Goal: Task Accomplishment & Management: Manage account settings

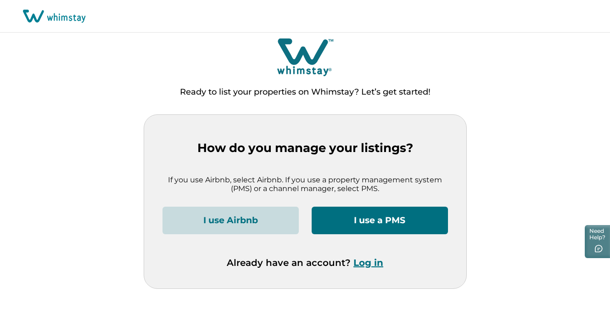
click at [406, 225] on button "I use a PMS" at bounding box center [380, 221] width 136 height 28
click at [276, 212] on button "I use Airbnb" at bounding box center [230, 221] width 136 height 28
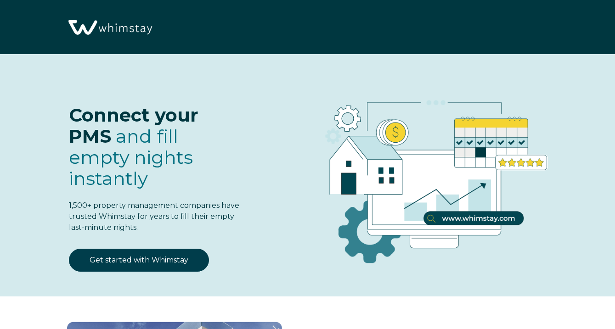
select select "US"
select select "Standard"
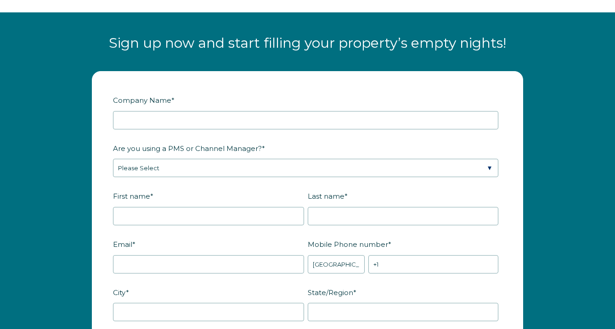
scroll to position [1036, 0]
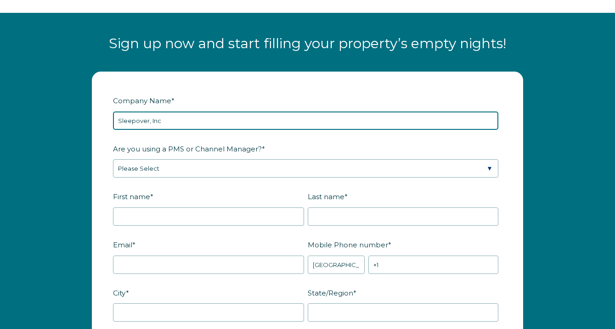
type input "Sleepover, Inc"
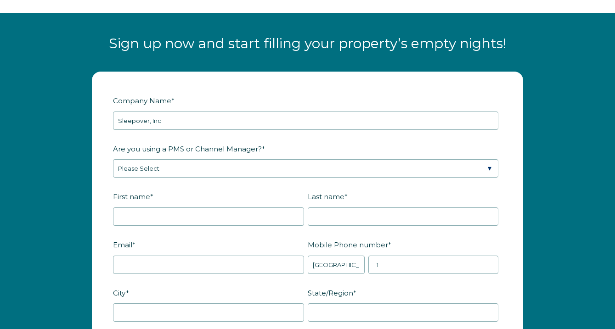
click at [194, 178] on fieldset "Are you using a PMS or Channel Manager? * Please Select Barefoot BookingPal Boo…" at bounding box center [307, 165] width 389 height 48
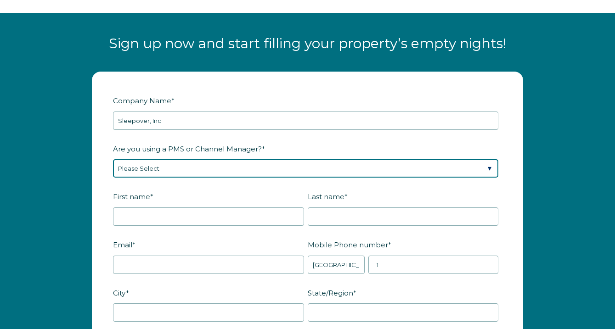
select select "Guesty"
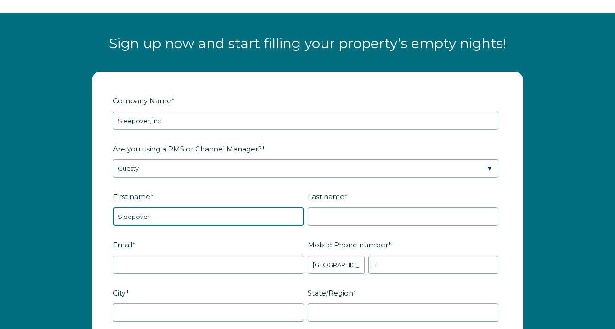
type input "Sleepover"
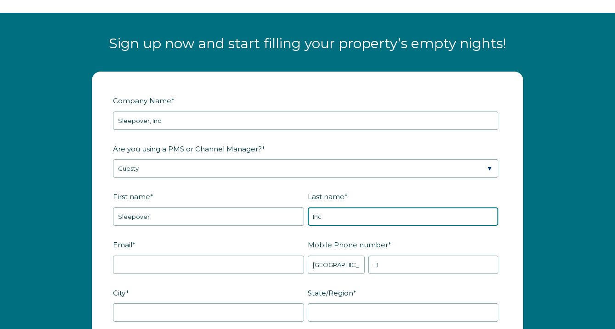
type input "Inc"
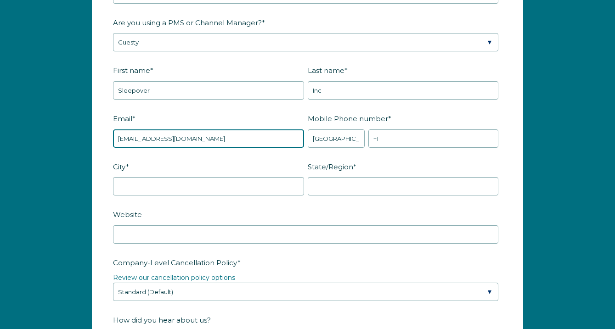
scroll to position [1161, 0]
type input "[EMAIL_ADDRESS][DOMAIN_NAME]"
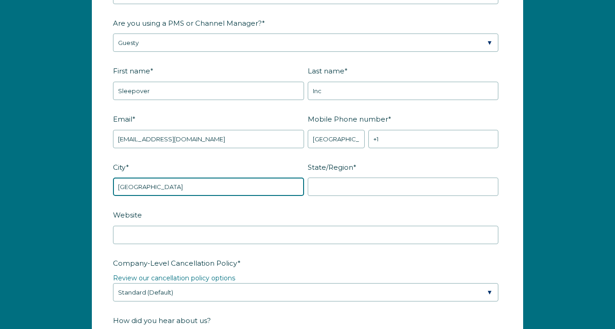
click at [133, 183] on input "Los angeles" at bounding box center [208, 187] width 191 height 18
type input "Los Angeles"
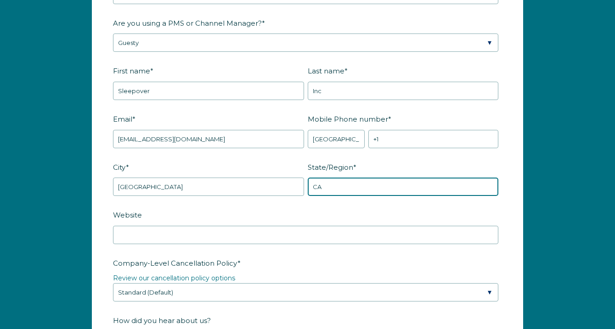
type input "CA"
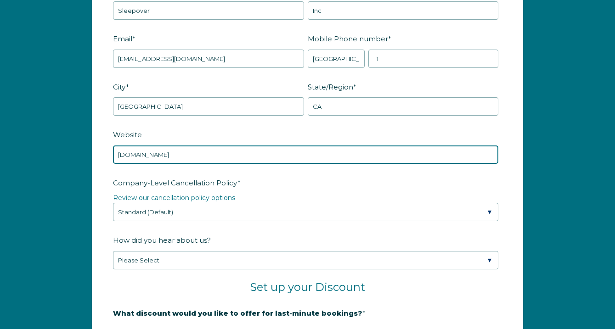
scroll to position [1238, 0]
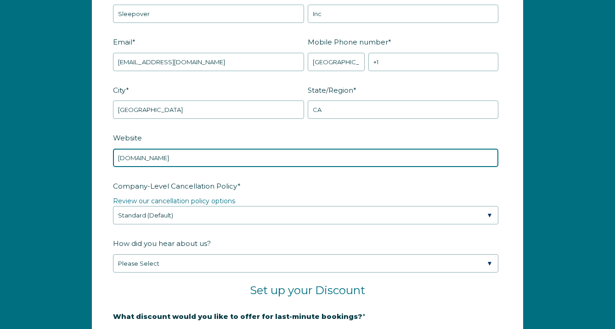
type input "www.visitsleepover.com"
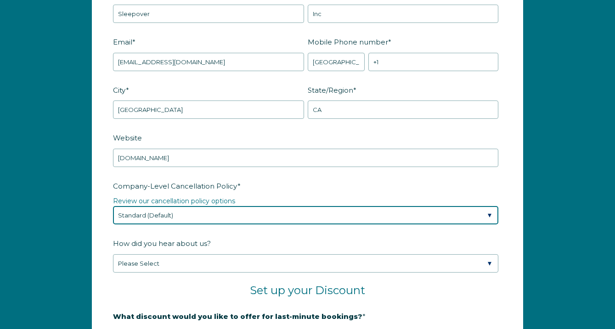
select select "Strict"
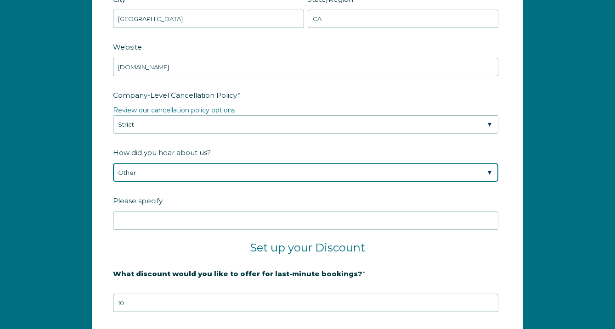
scroll to position [1327, 0]
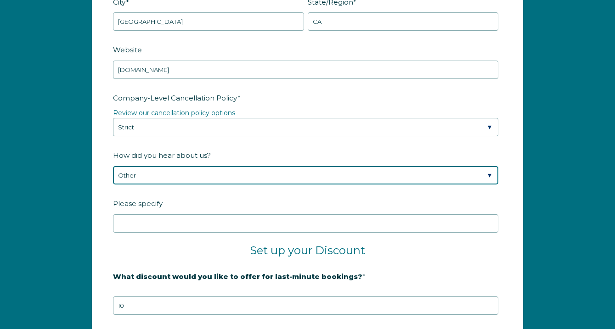
select select "Google Search"
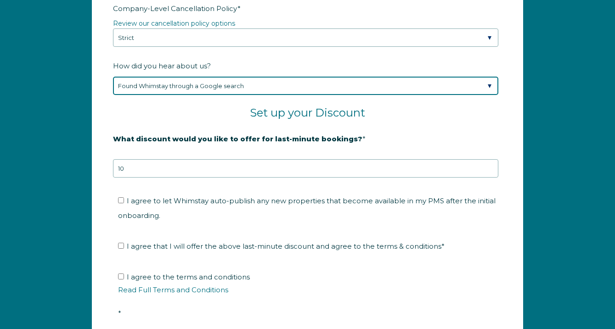
scroll to position [1415, 0]
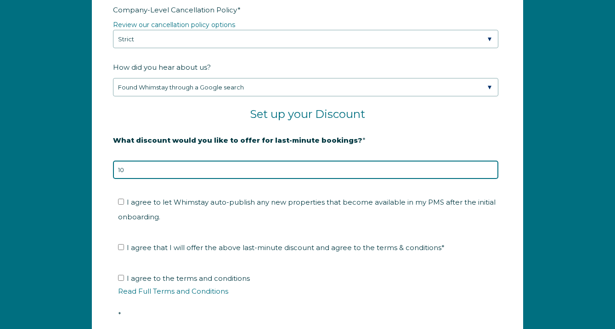
type input "9"
click at [490, 170] on input "9" at bounding box center [305, 170] width 385 height 18
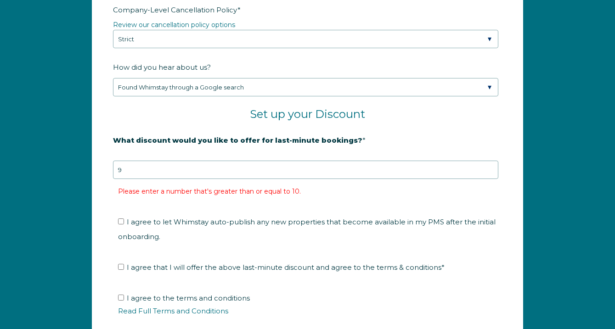
click at [371, 156] on legend "20% is recommended, minimum of 10%" at bounding box center [307, 156] width 389 height 10
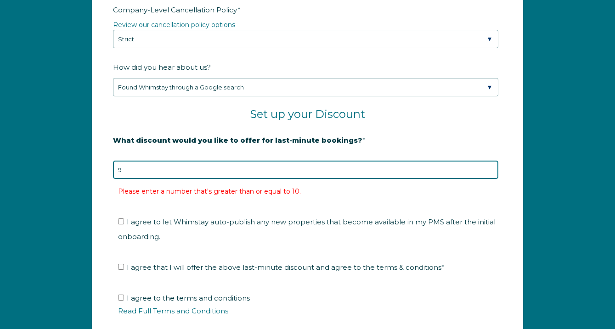
drag, startPoint x: 375, startPoint y: 166, endPoint x: 190, endPoint y: 167, distance: 184.1
click at [193, 166] on input "9" at bounding box center [305, 170] width 385 height 18
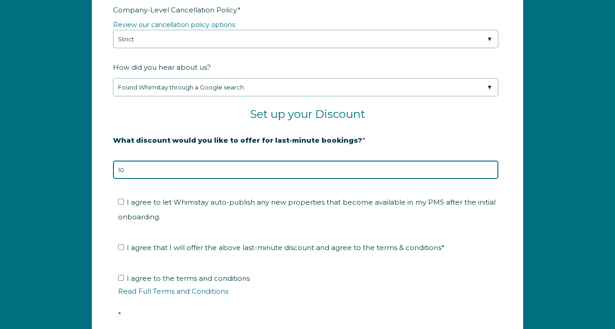
type input "10"
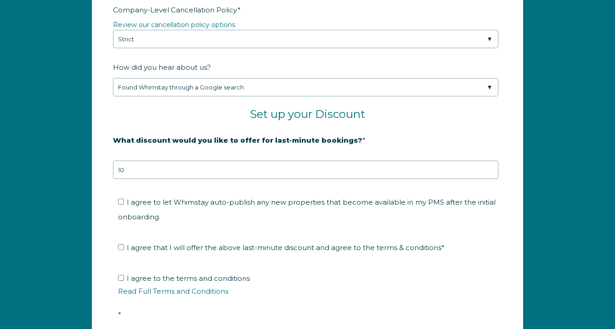
click at [277, 225] on fieldset "I agree to let Whimstay auto-publish any new properties that become available i…" at bounding box center [307, 212] width 389 height 45
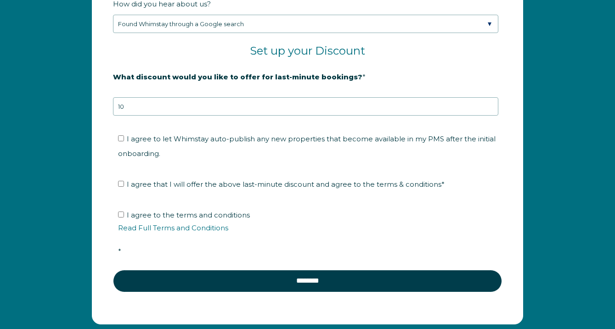
scroll to position [1478, 0]
click at [124, 138] on label "I agree to let Whimstay auto-publish any new properties that become available i…" at bounding box center [306, 145] width 377 height 23
click at [124, 138] on input "I agree to let Whimstay auto-publish any new properties that become available i…" at bounding box center [121, 138] width 6 height 6
checkbox input "true"
click at [119, 184] on input "I agree that I will offer the above last-minute discount and agree to the terms…" at bounding box center [121, 184] width 6 height 6
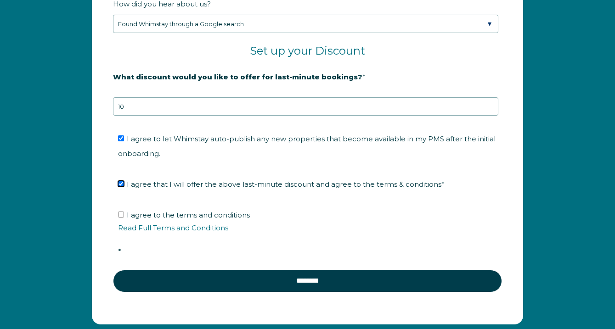
checkbox input "true"
click at [119, 213] on input "I agree to the terms and conditions Read Full Terms and Conditions *" at bounding box center [121, 215] width 6 height 6
checkbox input "true"
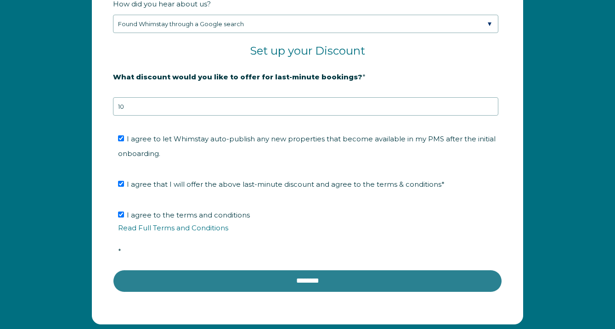
click at [307, 281] on input "********" at bounding box center [307, 281] width 389 height 22
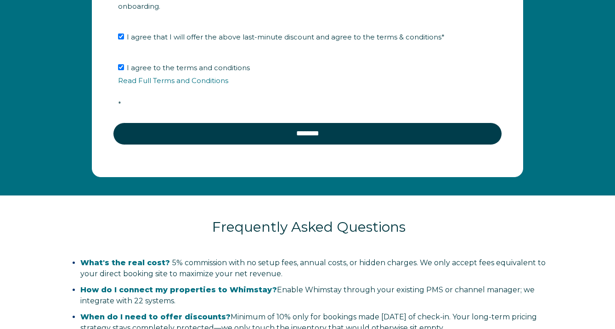
scroll to position [1602, 0]
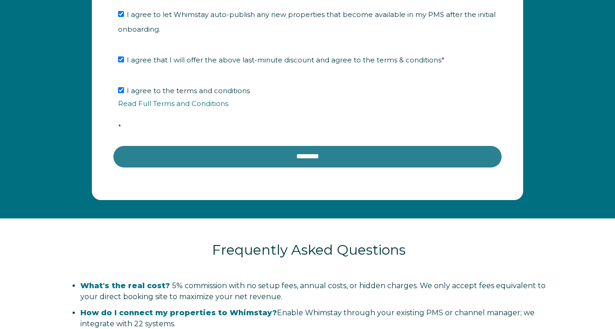
type input "+1 4176311751"
click at [325, 156] on input "********" at bounding box center [307, 157] width 389 height 22
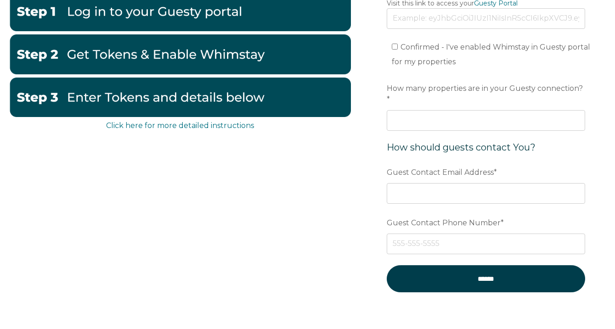
scroll to position [152, 0]
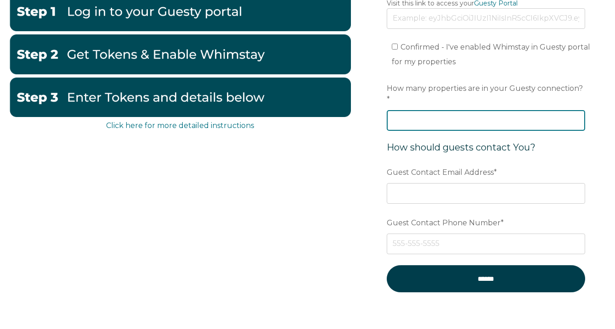
click at [418, 112] on input "How many properties are in your Guesty connection? *" at bounding box center [485, 120] width 198 height 20
type input "-1"
click at [575, 112] on input "-1" at bounding box center [485, 120] width 198 height 20
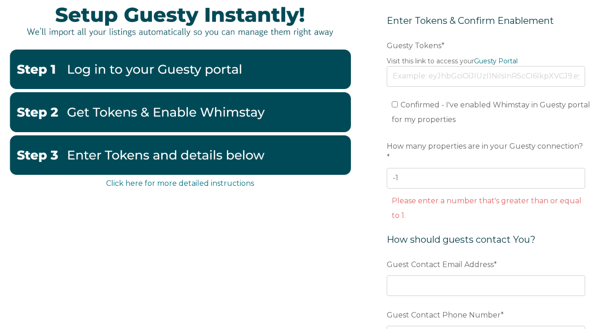
scroll to position [94, 0]
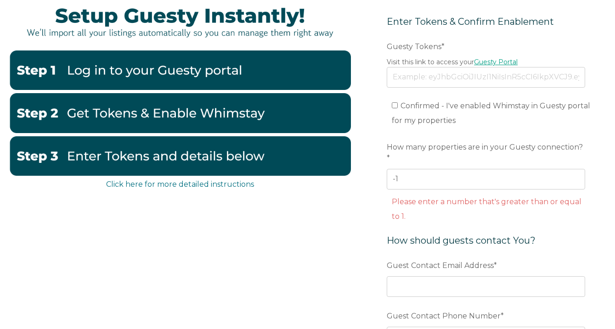
click at [491, 63] on link "Guesty Portal" at bounding box center [496, 62] width 44 height 8
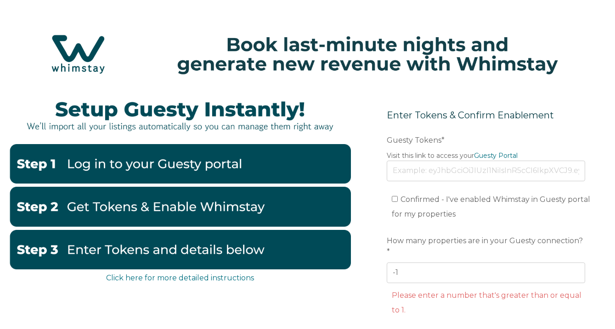
scroll to position [0, 0]
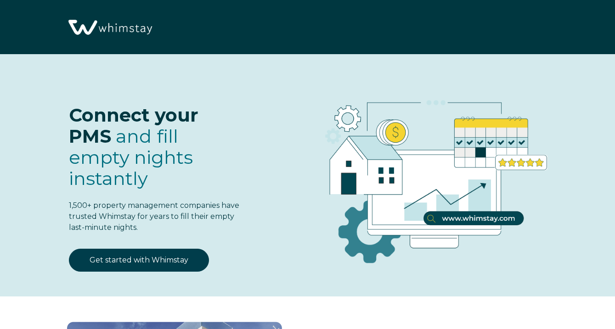
select select "US"
select select "Standard"
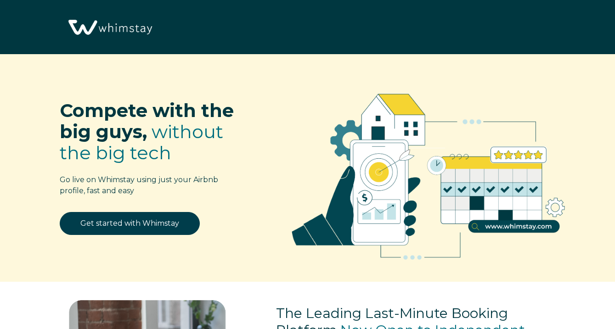
select select "US"
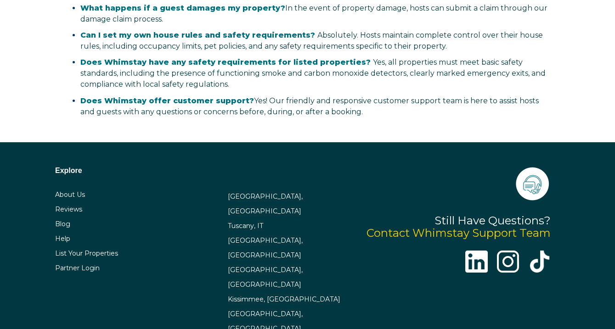
scroll to position [1779, 0]
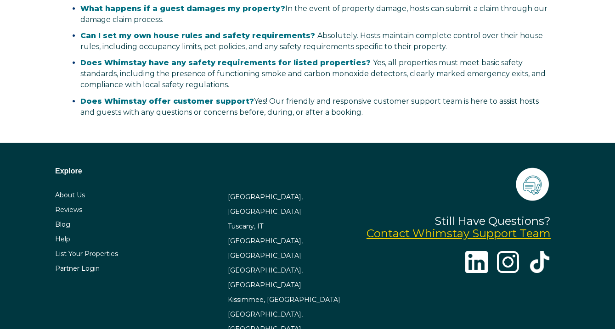
click at [457, 235] on link "Contact Whimstay Support Team" at bounding box center [458, 233] width 184 height 13
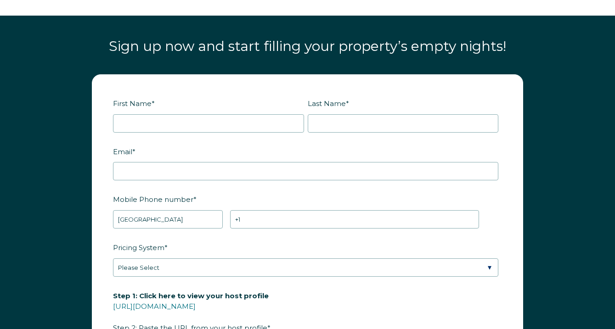
scroll to position [1068, 0]
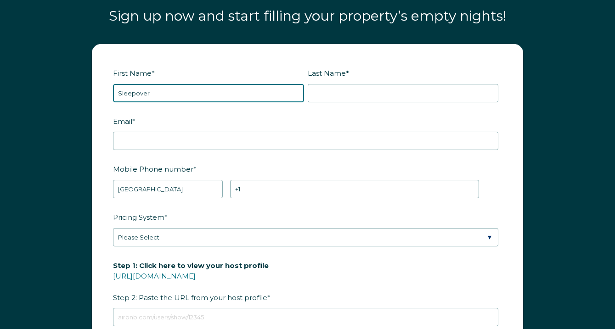
type input "Sleepover"
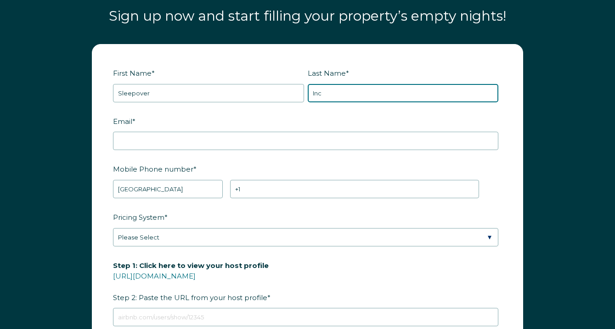
type input "Inc"
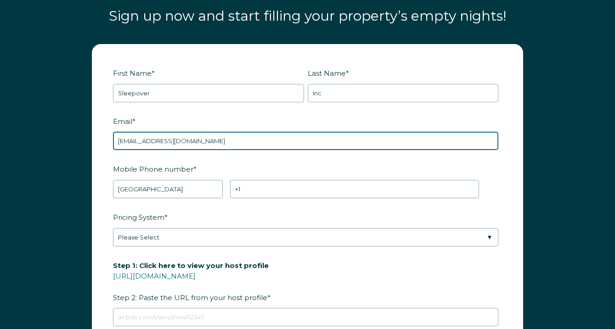
type input "[EMAIL_ADDRESS][DOMAIN_NAME]"
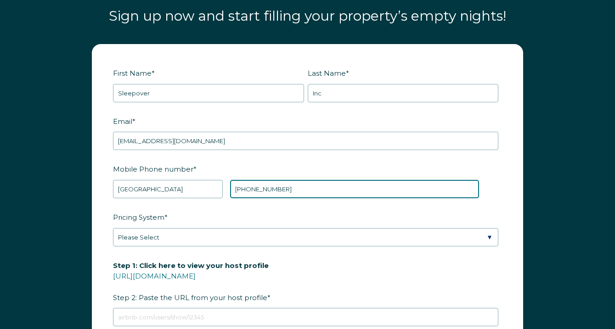
type input "+1 4176311751"
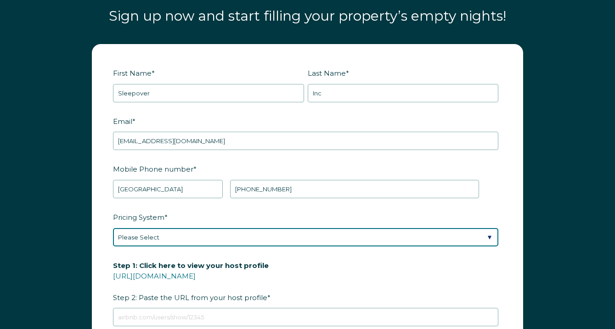
select select "Manual"
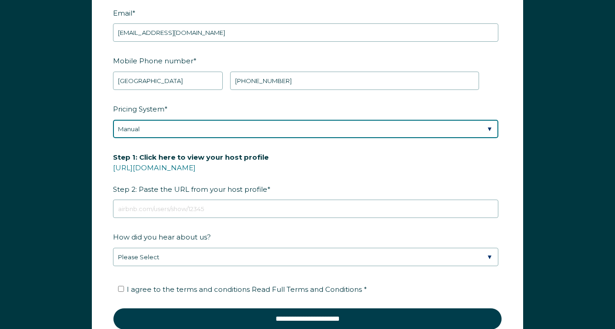
scroll to position [1178, 0]
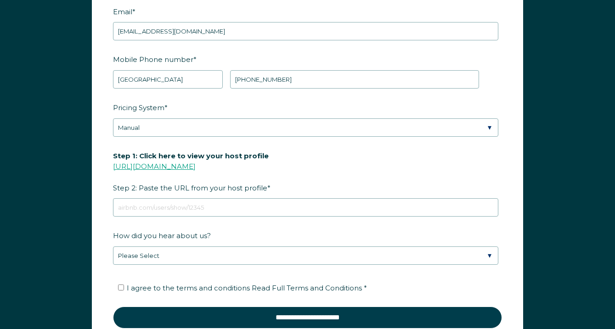
click at [196, 167] on link "https://www.airbnb.com/users/show/" at bounding box center [154, 166] width 83 height 9
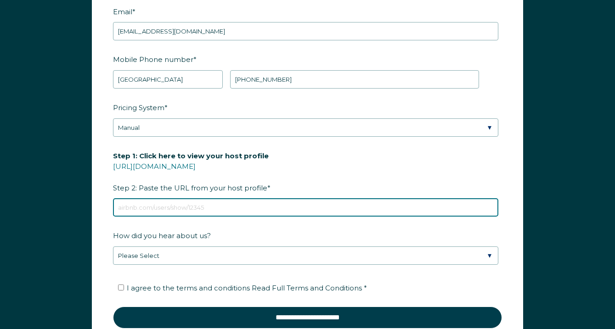
click at [273, 202] on input "Step 1: Click here to view your host profile https://www.airbnb.com/users/show/…" at bounding box center [305, 207] width 385 height 18
paste input "https://www.airbnb.com/users/show/324333551"
type input "https://www.airbnb.com/users/show/324333551"
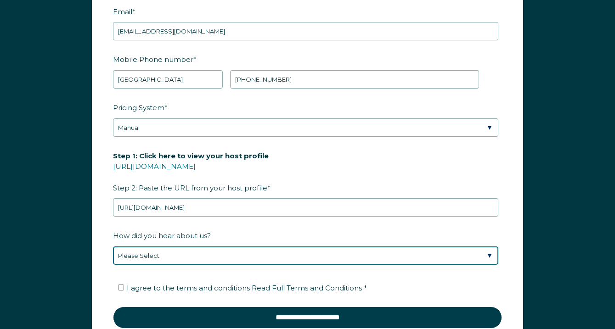
select select "Google Search"
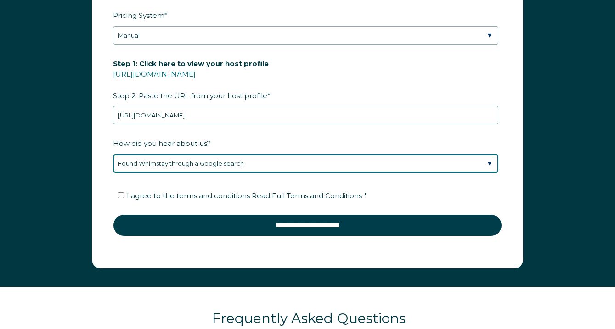
scroll to position [1281, 0]
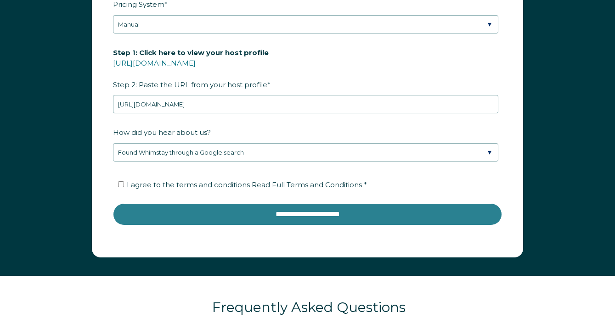
click at [435, 212] on input "**********" at bounding box center [307, 214] width 389 height 22
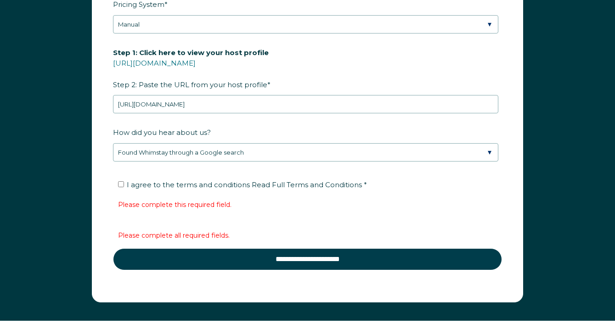
click at [120, 186] on input "I agree to the terms and conditions Read Full Terms and Conditions *" at bounding box center [121, 184] width 6 height 6
checkbox input "true"
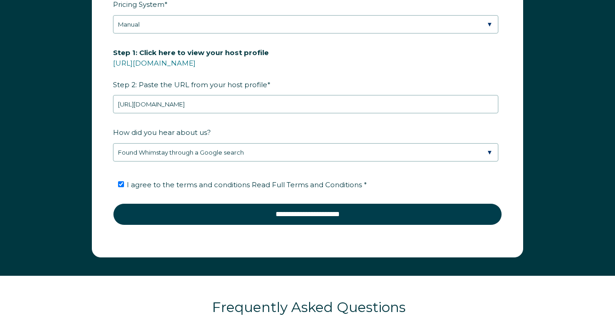
click at [200, 225] on form "First Name * Sleepover Last Name * Inc RBO Token Company ID Referrer Code Diale…" at bounding box center [307, 45] width 430 height 426
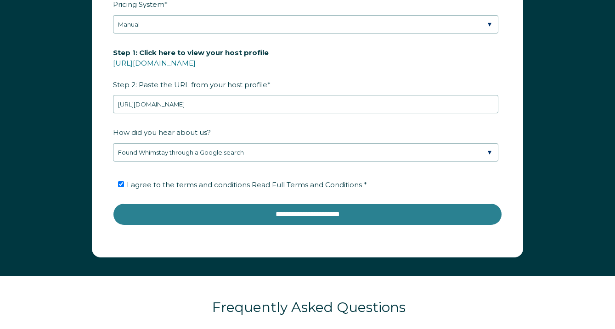
click at [195, 213] on input "**********" at bounding box center [307, 214] width 389 height 22
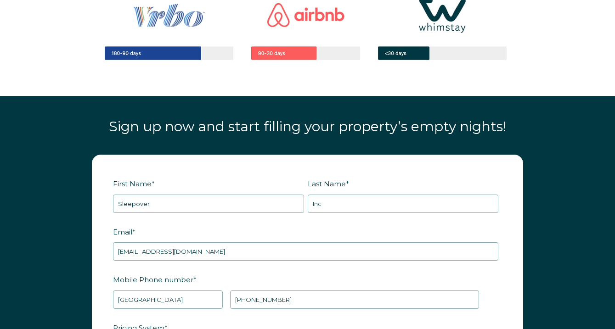
scroll to position [873, 0]
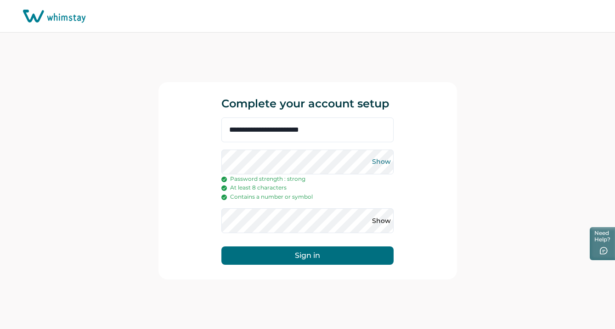
click at [382, 164] on button "Show" at bounding box center [381, 162] width 15 height 15
click at [381, 221] on button "Show" at bounding box center [381, 220] width 15 height 15
click at [315, 252] on button "Sign in" at bounding box center [307, 255] width 172 height 18
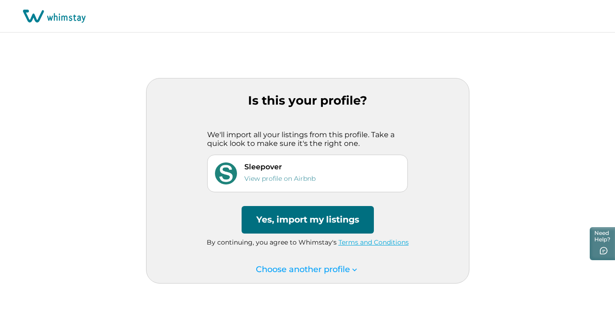
click at [303, 219] on button "Yes, import my listings" at bounding box center [307, 220] width 132 height 28
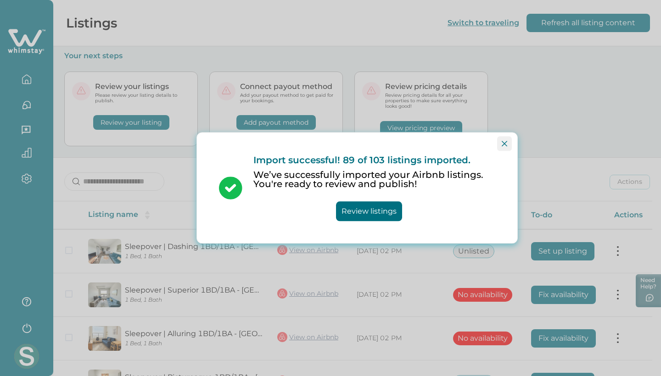
click at [506, 145] on icon "Close" at bounding box center [505, 144] width 6 height 6
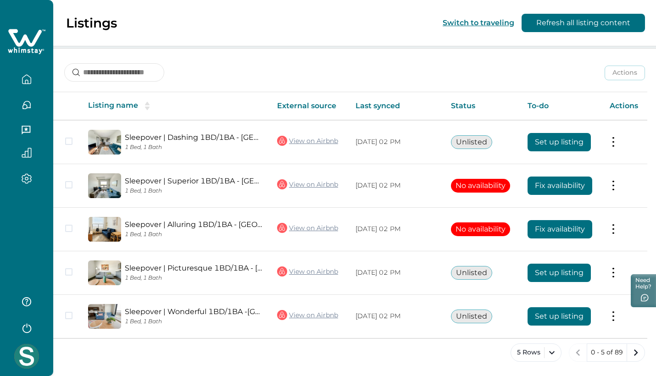
scroll to position [109, 0]
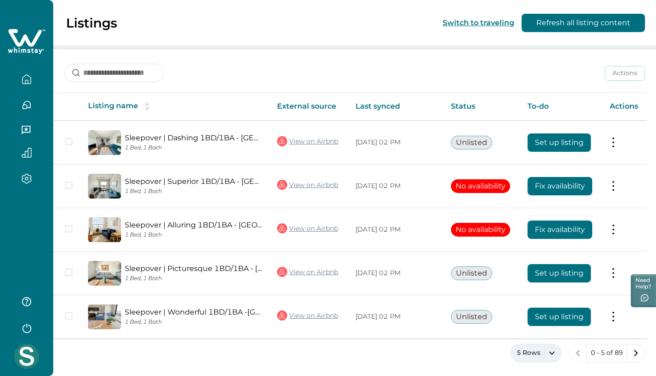
click at [552, 329] on button "5 Rows" at bounding box center [536, 353] width 51 height 18
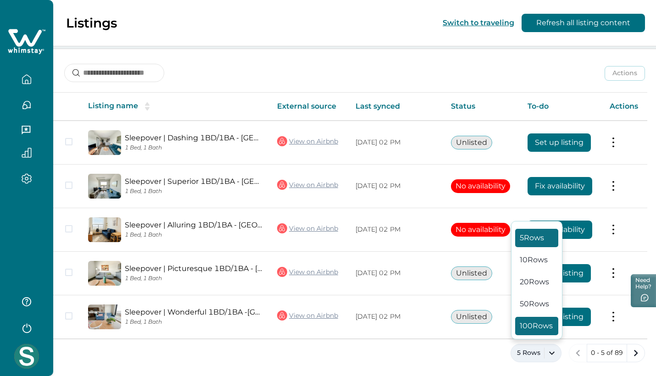
click at [538, 325] on button "100 Rows" at bounding box center [536, 326] width 43 height 18
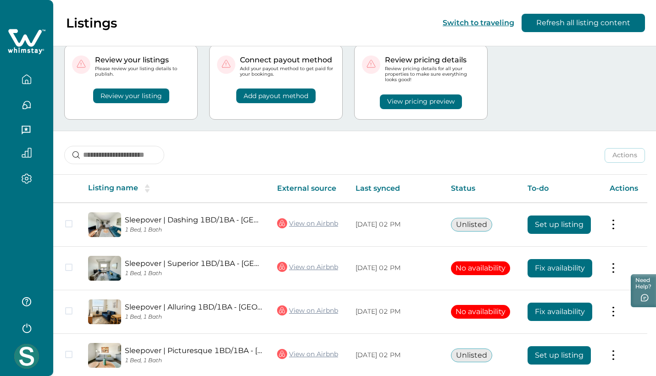
scroll to position [36, 0]
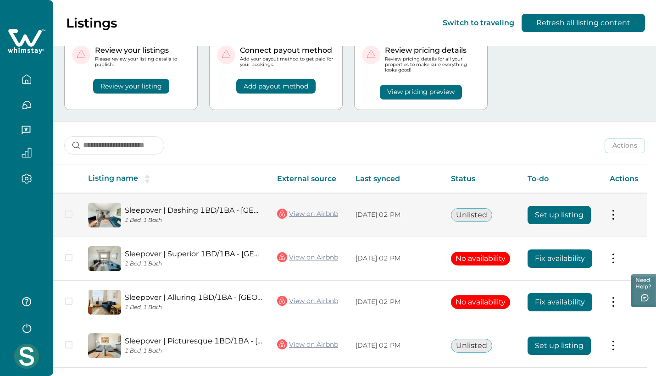
click at [476, 214] on button "Unlisted" at bounding box center [471, 215] width 41 height 14
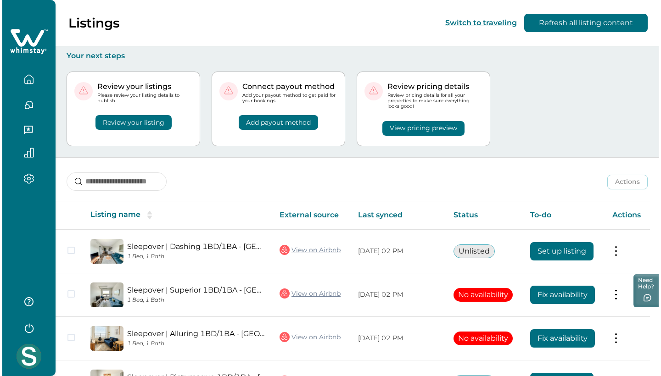
scroll to position [0, 0]
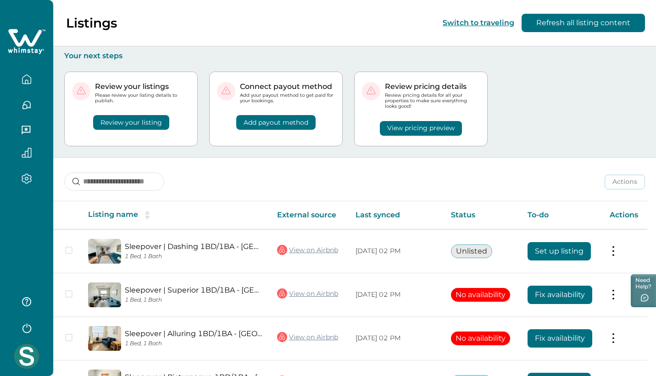
click at [145, 121] on button "Review your listing" at bounding box center [131, 122] width 76 height 15
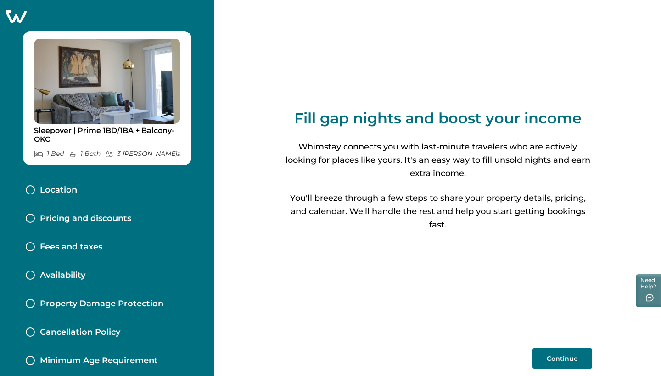
click at [89, 195] on div "Location" at bounding box center [107, 190] width 178 height 28
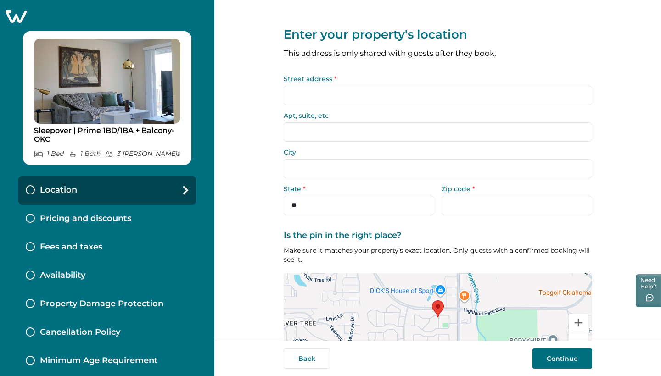
click at [109, 216] on p "Pricing and discounts" at bounding box center [85, 219] width 91 height 10
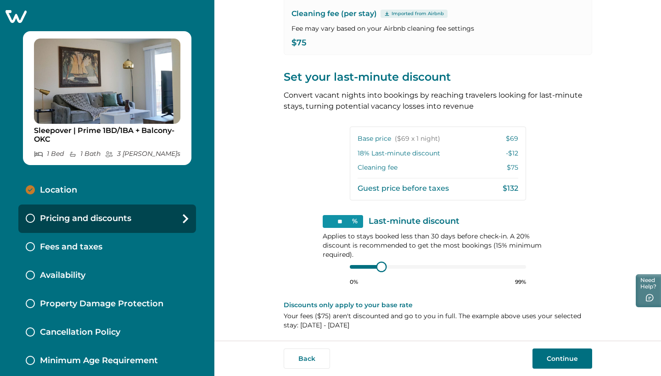
type input "**"
click at [331, 260] on div "** % Last-minute discount Applies to stays booked less than 30 days before chec…" at bounding box center [438, 250] width 230 height 71
click at [350, 268] on div at bounding box center [438, 266] width 176 height 7
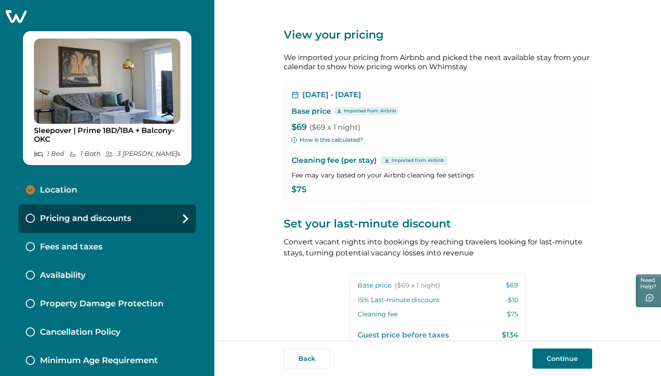
click at [112, 250] on div "Fees and taxes" at bounding box center [107, 247] width 178 height 28
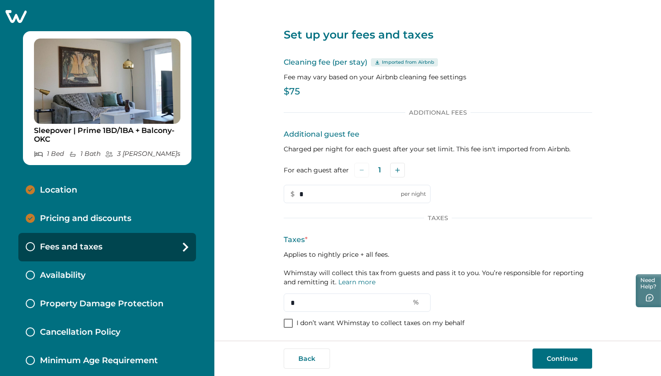
click at [16, 15] on icon at bounding box center [16, 16] width 21 height 13
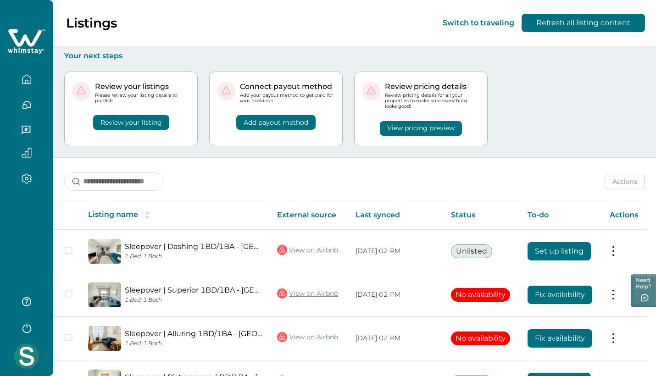
click at [578, 28] on button "Refresh all listing content" at bounding box center [583, 23] width 123 height 18
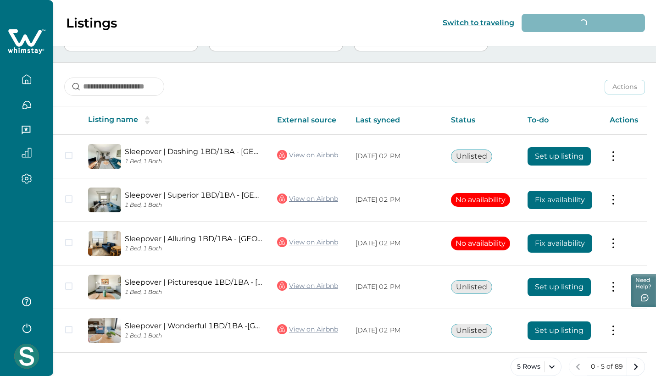
scroll to position [95, 0]
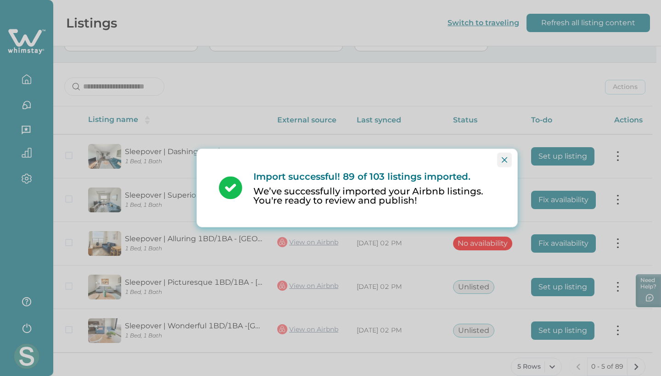
click at [508, 158] on button "Close" at bounding box center [504, 160] width 15 height 15
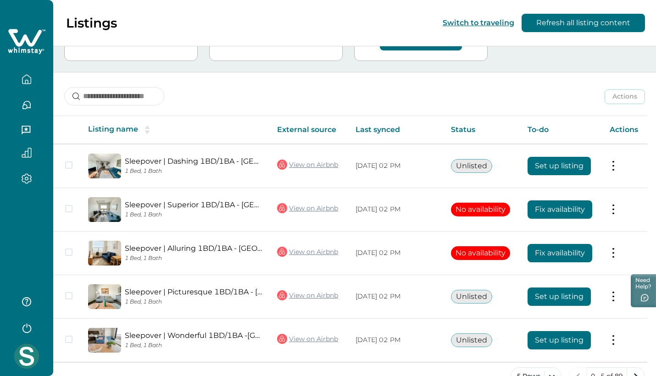
scroll to position [85, 0]
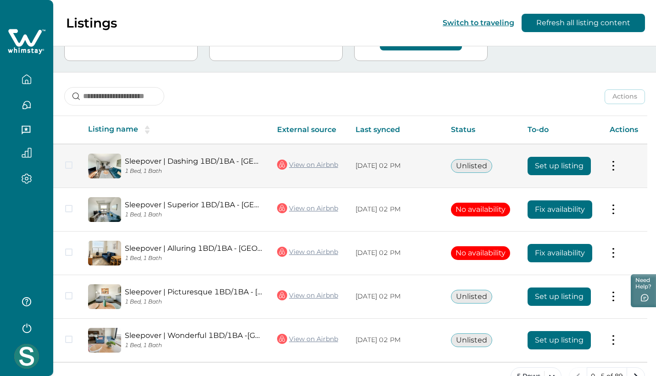
click at [614, 162] on button at bounding box center [613, 166] width 7 height 10
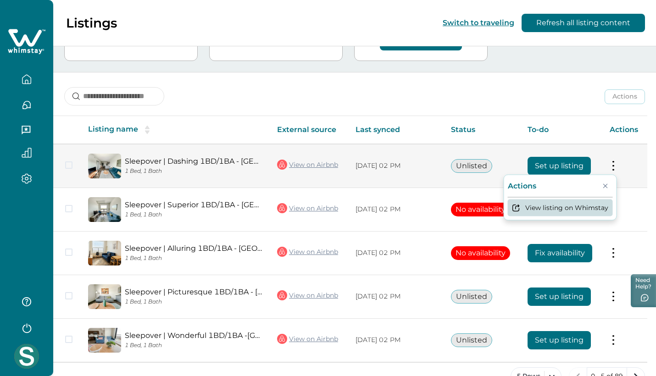
click at [602, 206] on button "View listing on Whimstay" at bounding box center [560, 207] width 105 height 17
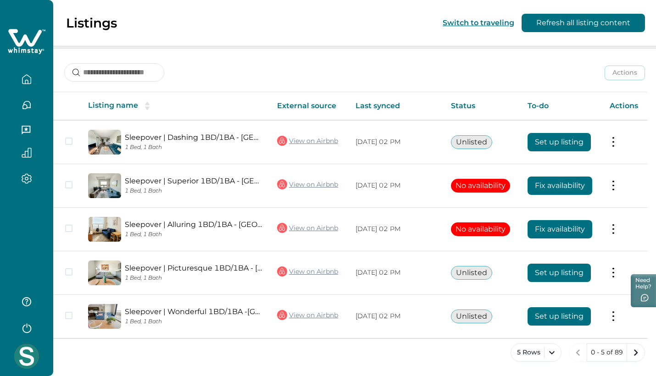
scroll to position [109, 0]
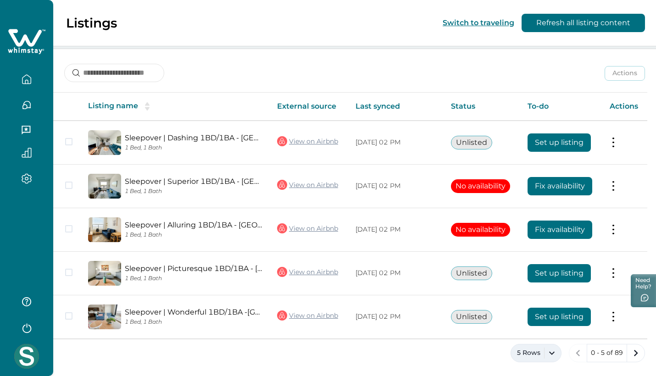
click at [556, 329] on button "5 Rows" at bounding box center [536, 353] width 51 height 18
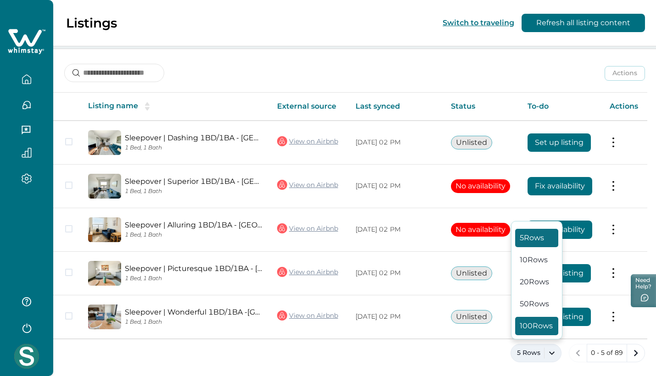
click at [536, 329] on button "100 Rows" at bounding box center [536, 326] width 43 height 18
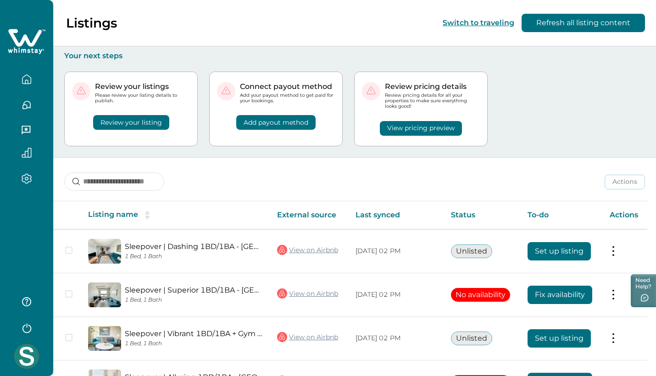
click at [29, 302] on icon "button" at bounding box center [26, 301] width 9 height 9
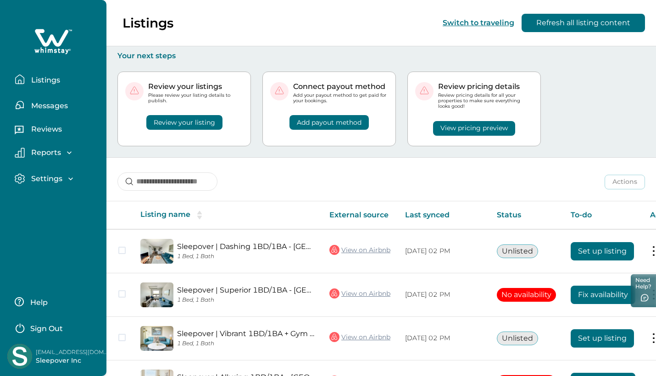
click at [48, 302] on p "Help" at bounding box center [38, 302] width 20 height 9
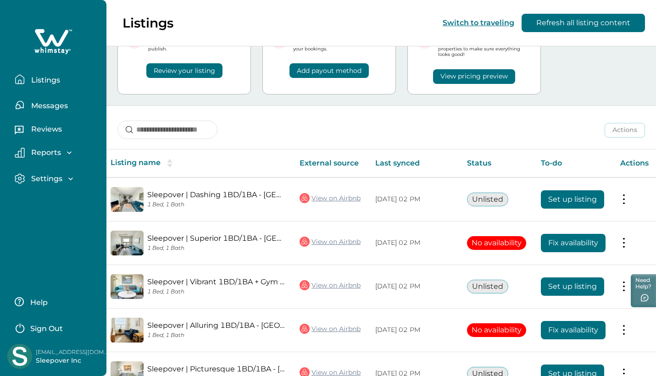
scroll to position [0, 32]
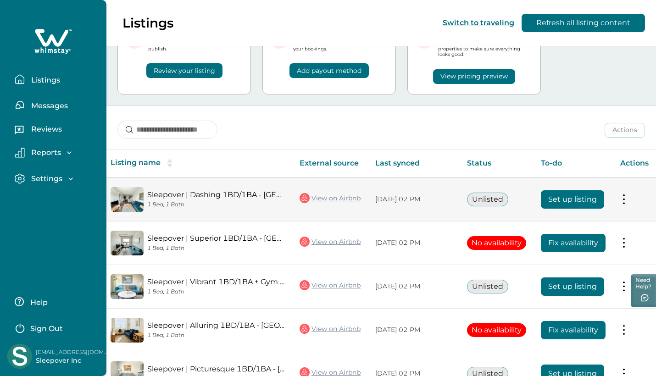
click at [614, 196] on button at bounding box center [624, 200] width 7 height 10
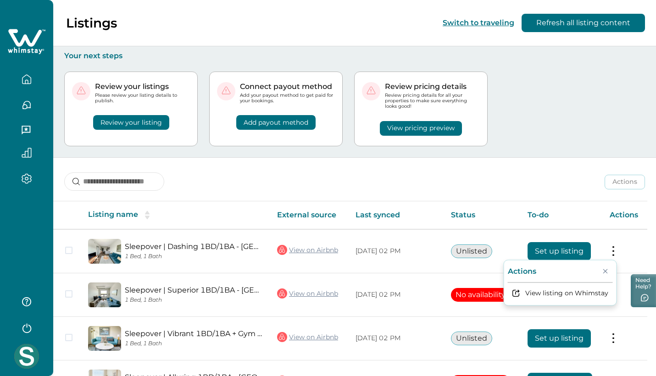
scroll to position [0, 0]
click at [31, 81] on icon "button" at bounding box center [26, 79] width 8 height 9
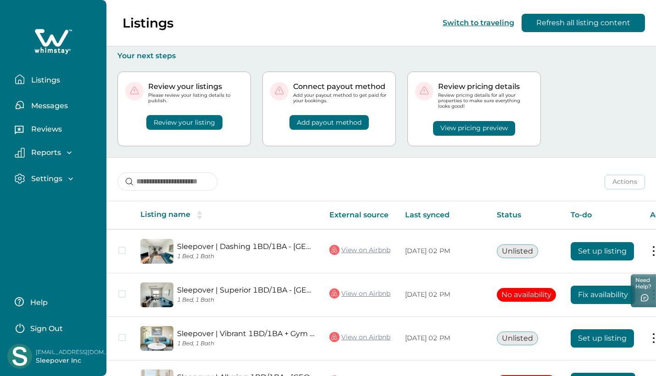
click at [46, 124] on button "Reviews" at bounding box center [57, 131] width 84 height 18
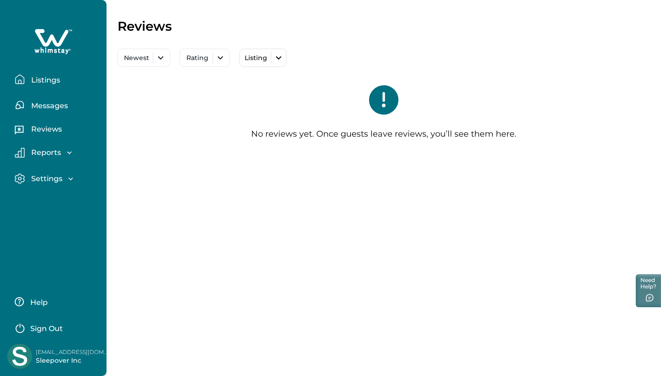
click at [46, 157] on div "Reports" at bounding box center [49, 152] width 49 height 9
click at [58, 235] on p "Settings" at bounding box center [45, 231] width 34 height 9
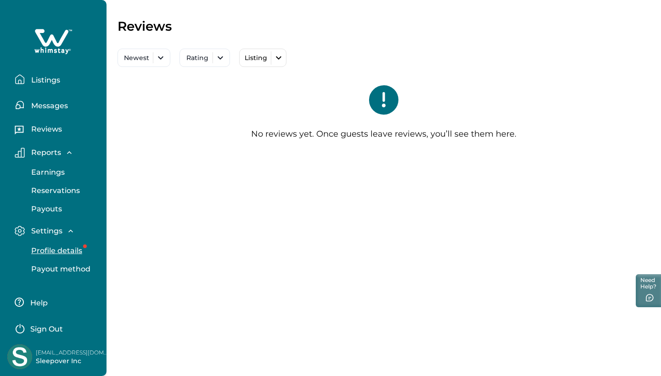
click at [66, 251] on p "Profile details" at bounding box center [55, 250] width 54 height 9
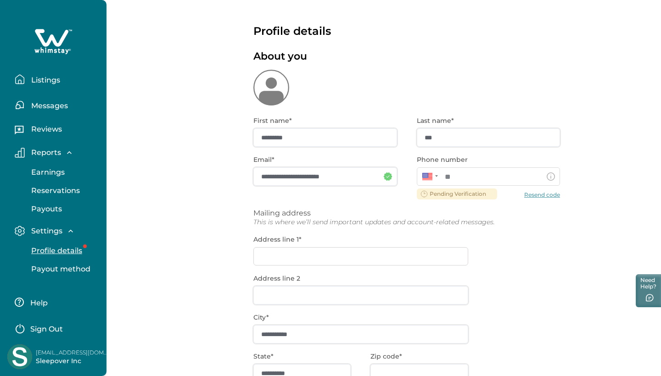
type input "**********"
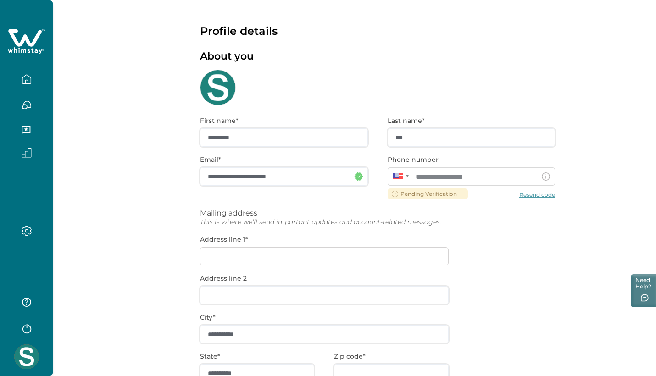
click at [477, 193] on div "**********" at bounding box center [377, 295] width 355 height 378
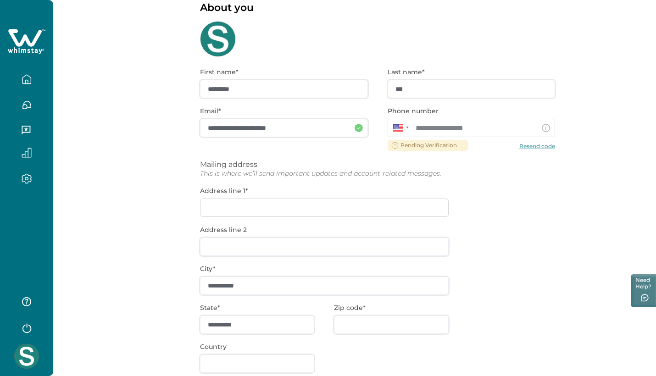
scroll to position [49, 0]
click at [536, 145] on div "**********" at bounding box center [377, 246] width 355 height 378
click at [536, 146] on div "**********" at bounding box center [377, 246] width 355 height 378
click at [529, 146] on div "**********" at bounding box center [377, 246] width 355 height 378
click at [498, 161] on div "**********" at bounding box center [377, 246] width 355 height 378
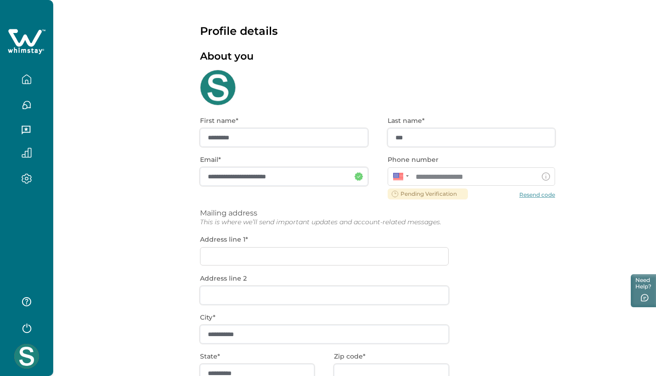
scroll to position [0, 0]
click at [25, 77] on icon "button" at bounding box center [27, 79] width 10 height 10
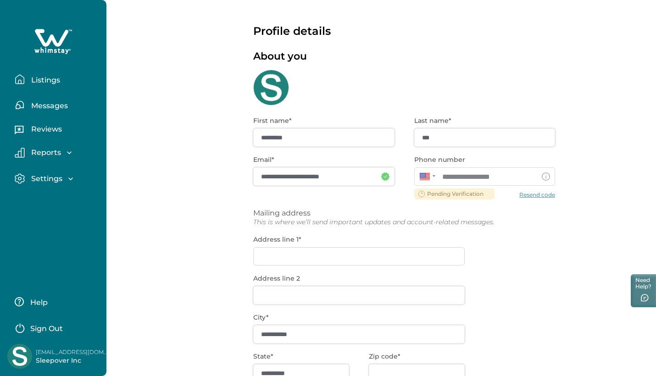
click at [50, 81] on p "Listings" at bounding box center [44, 80] width 32 height 9
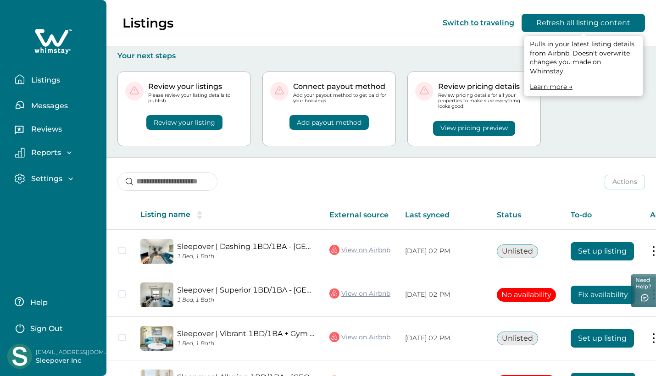
click at [559, 23] on button "Refresh all listing content" at bounding box center [583, 23] width 123 height 18
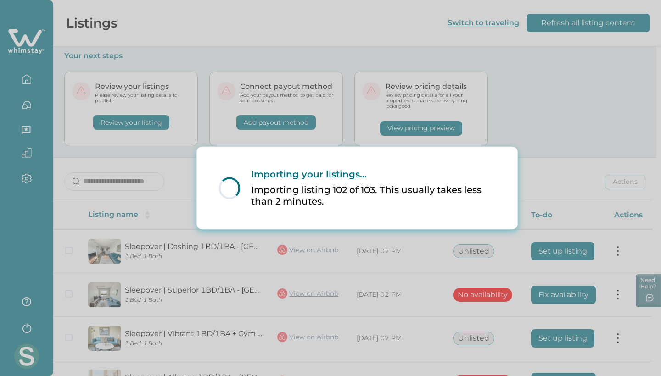
click at [586, 133] on div "Loading... Importing your listings... Importing listing 102 of 103. This usuall…" at bounding box center [330, 188] width 661 height 376
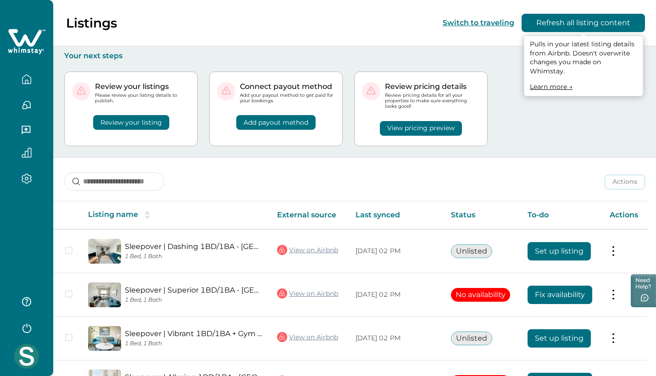
click at [557, 25] on button "Refresh all listing content" at bounding box center [583, 23] width 123 height 18
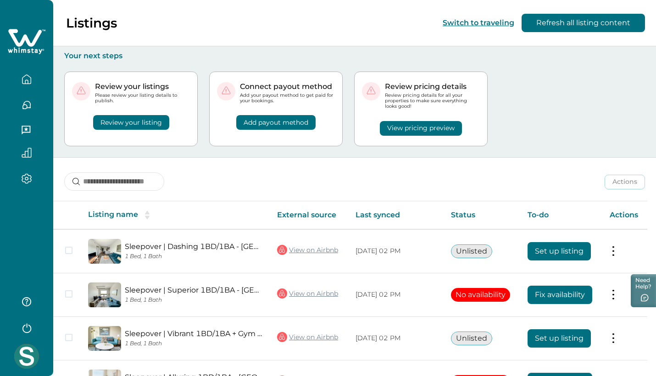
click at [544, 27] on button "Refresh all listing content" at bounding box center [583, 23] width 123 height 18
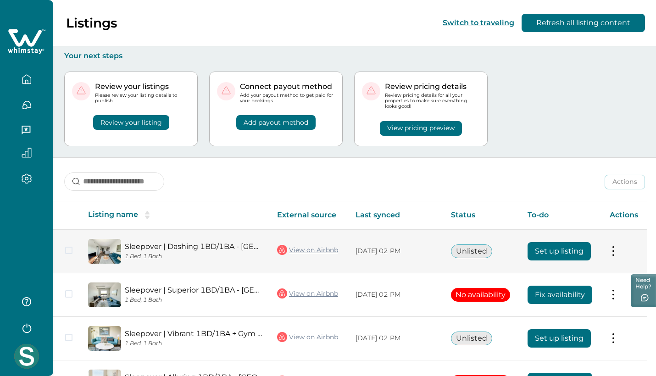
click at [614, 258] on td "Actions View listing on Whimstay" at bounding box center [625, 252] width 45 height 44
click at [614, 252] on button at bounding box center [613, 251] width 7 height 10
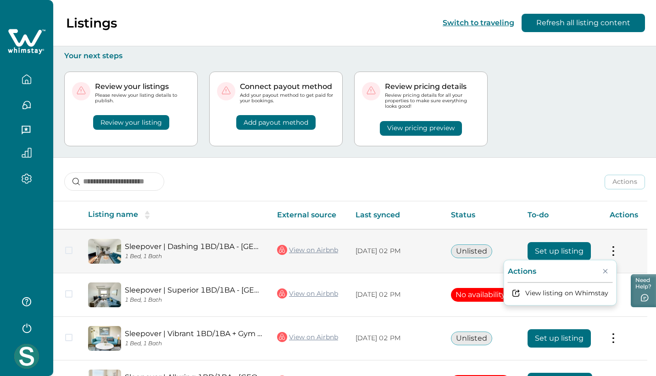
click at [575, 247] on button "Set up listing" at bounding box center [559, 251] width 63 height 18
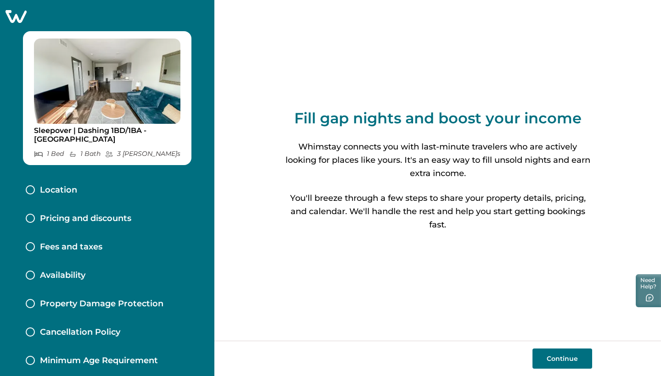
click at [569, 329] on button "Continue" at bounding box center [562, 359] width 60 height 20
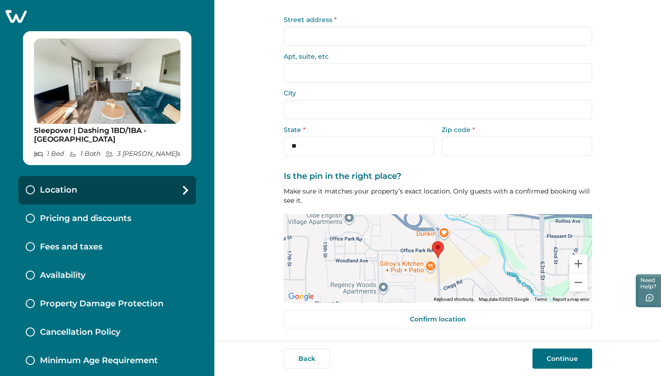
scroll to position [59, 0]
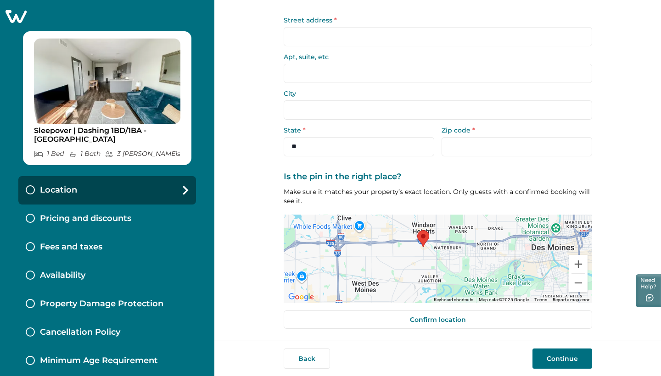
click at [124, 217] on p "Pricing and discounts" at bounding box center [85, 219] width 91 height 10
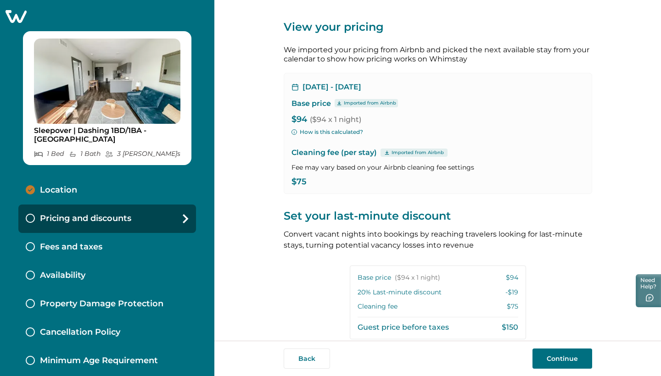
scroll to position [6, 0]
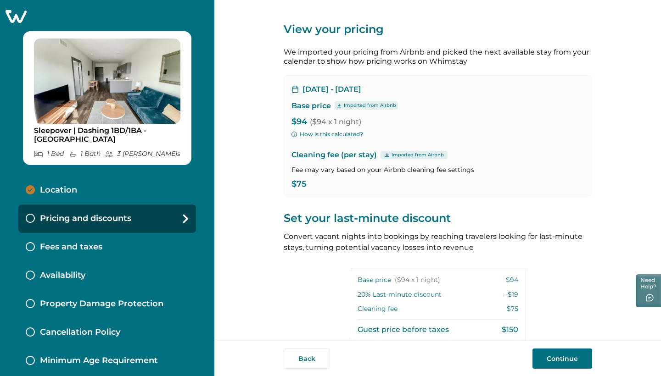
click at [307, 133] on button "How is this calculated?" at bounding box center [327, 134] width 72 height 8
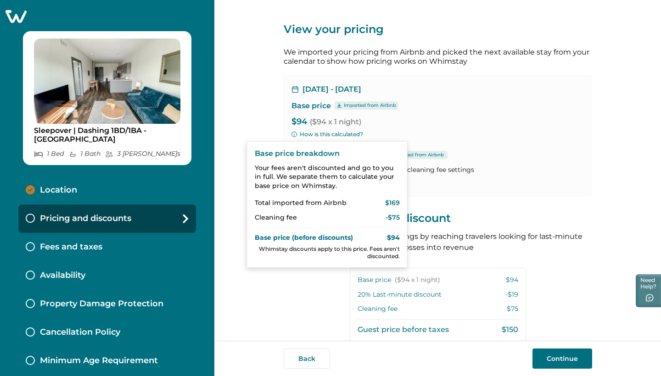
click at [320, 276] on div "View your pricing We imported your pricing from Airbnb and picked the next avai…" at bounding box center [438, 239] width 308 height 490
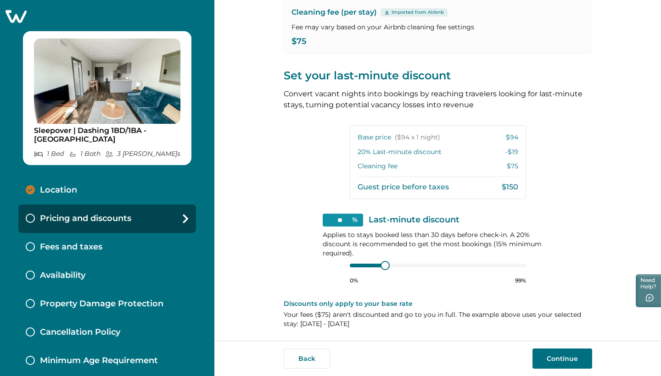
scroll to position [147, 0]
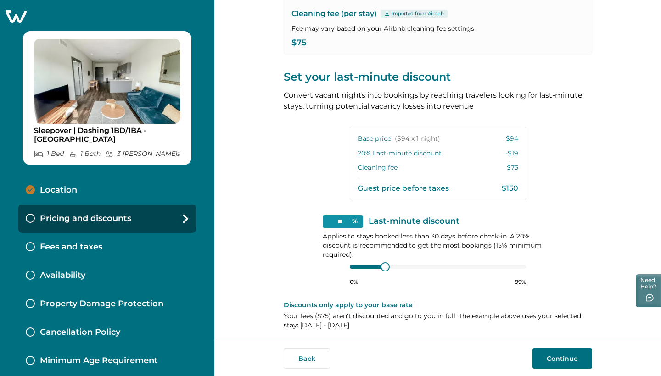
type input "**"
click at [339, 264] on div "** % Last-minute discount Applies to stays booked less than 30 days before chec…" at bounding box center [438, 250] width 230 height 71
click at [353, 268] on div at bounding box center [438, 266] width 176 height 7
click at [112, 241] on div "Fees and taxes" at bounding box center [107, 247] width 178 height 28
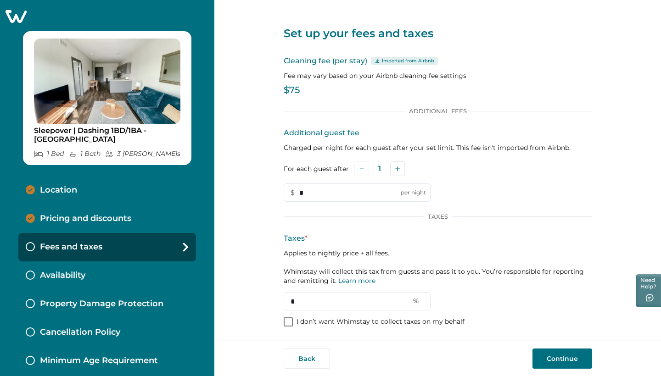
click at [96, 276] on div "Availability" at bounding box center [107, 276] width 178 height 28
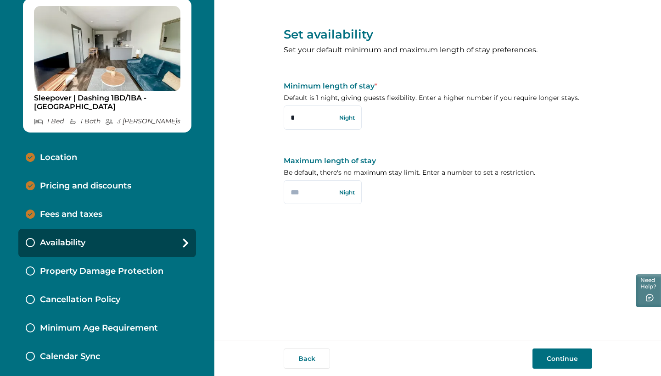
click at [96, 274] on p "Property Damage Protection" at bounding box center [101, 272] width 123 height 10
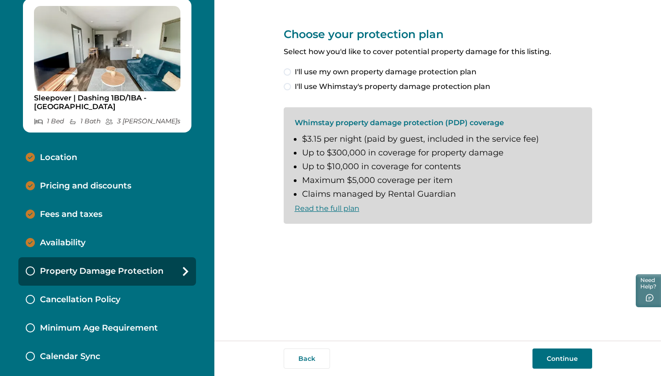
click at [116, 295] on p "Cancellation Policy" at bounding box center [80, 300] width 80 height 10
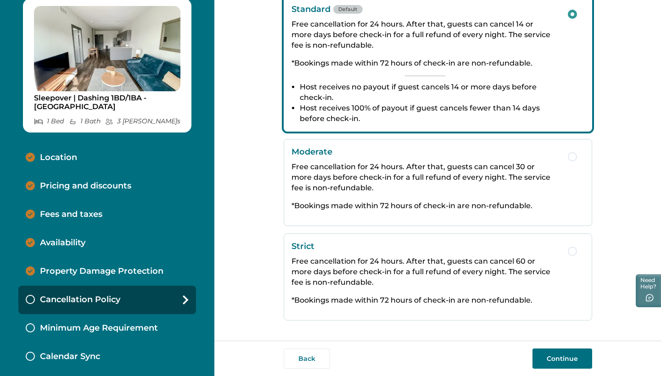
scroll to position [161, 0]
click at [156, 327] on p "Minimum Age Requirement" at bounding box center [99, 329] width 118 height 10
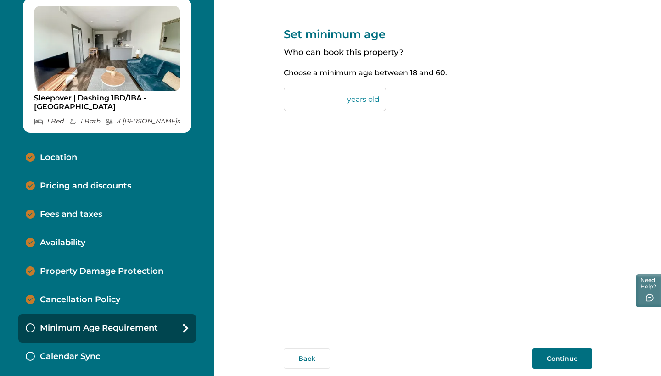
click at [90, 329] on p "Calendar Sync" at bounding box center [70, 357] width 60 height 10
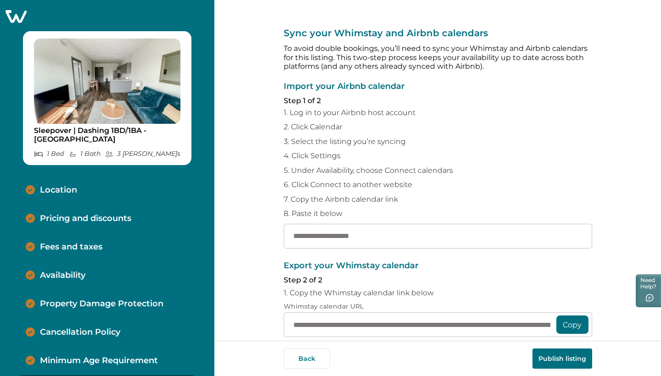
click at [17, 16] on icon at bounding box center [16, 16] width 21 height 13
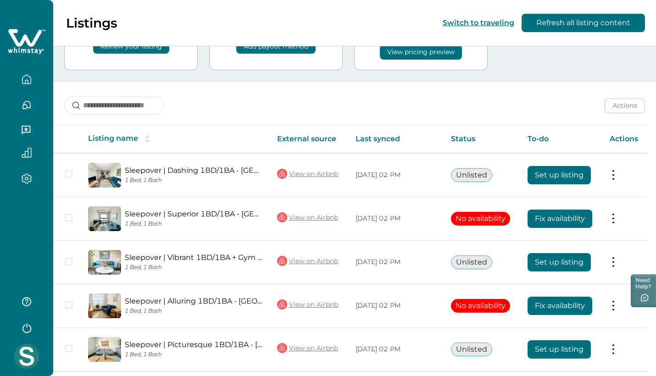
scroll to position [81, 0]
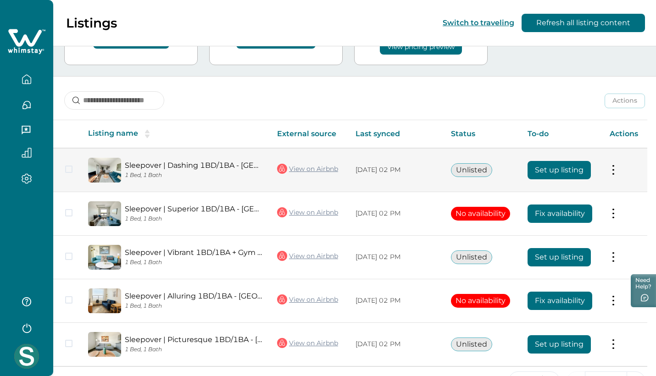
click at [314, 165] on link "View on Airbnb" at bounding box center [307, 169] width 61 height 12
click at [614, 169] on button at bounding box center [613, 170] width 7 height 10
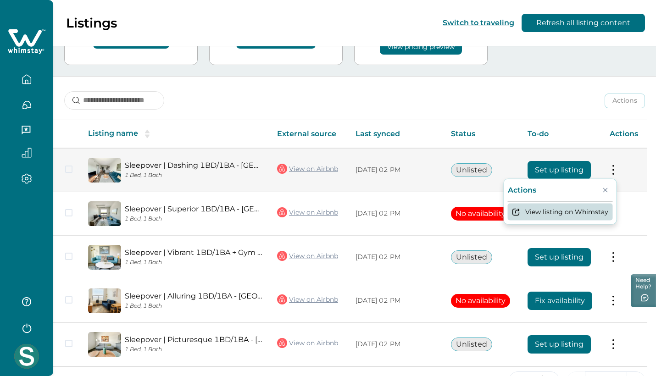
click at [576, 215] on button "View listing on Whimstay" at bounding box center [560, 211] width 105 height 17
